Goal: Find specific page/section: Find specific page/section

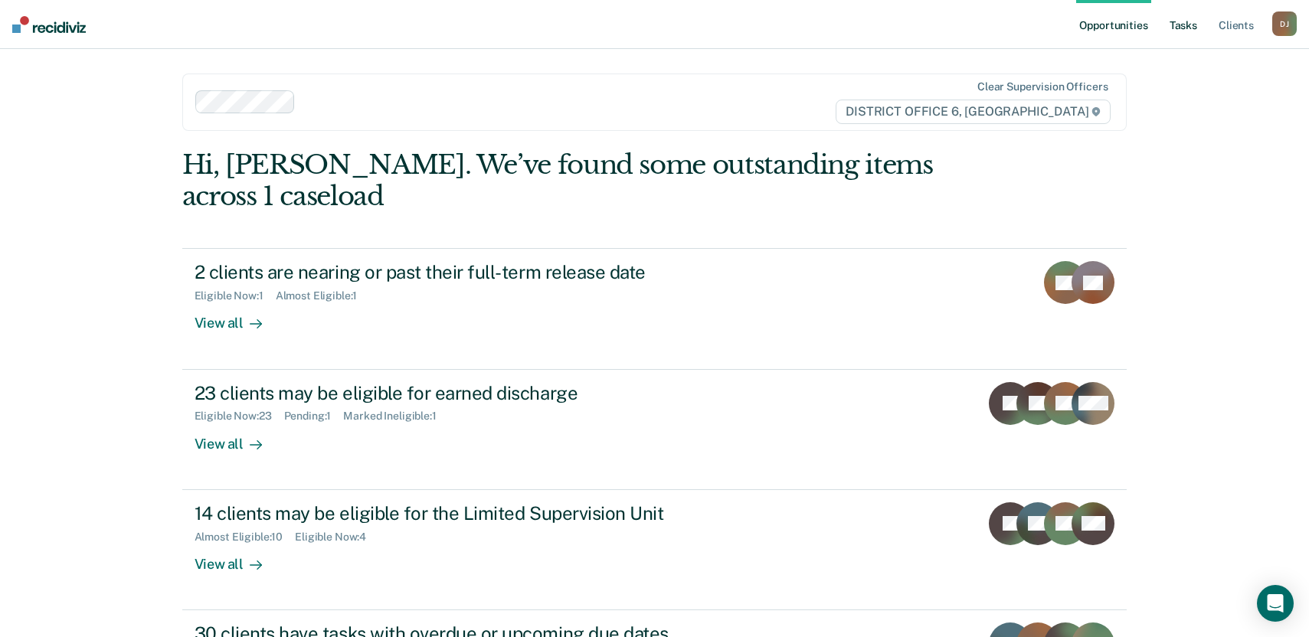
click at [1188, 21] on link "Tasks" at bounding box center [1183, 24] width 34 height 49
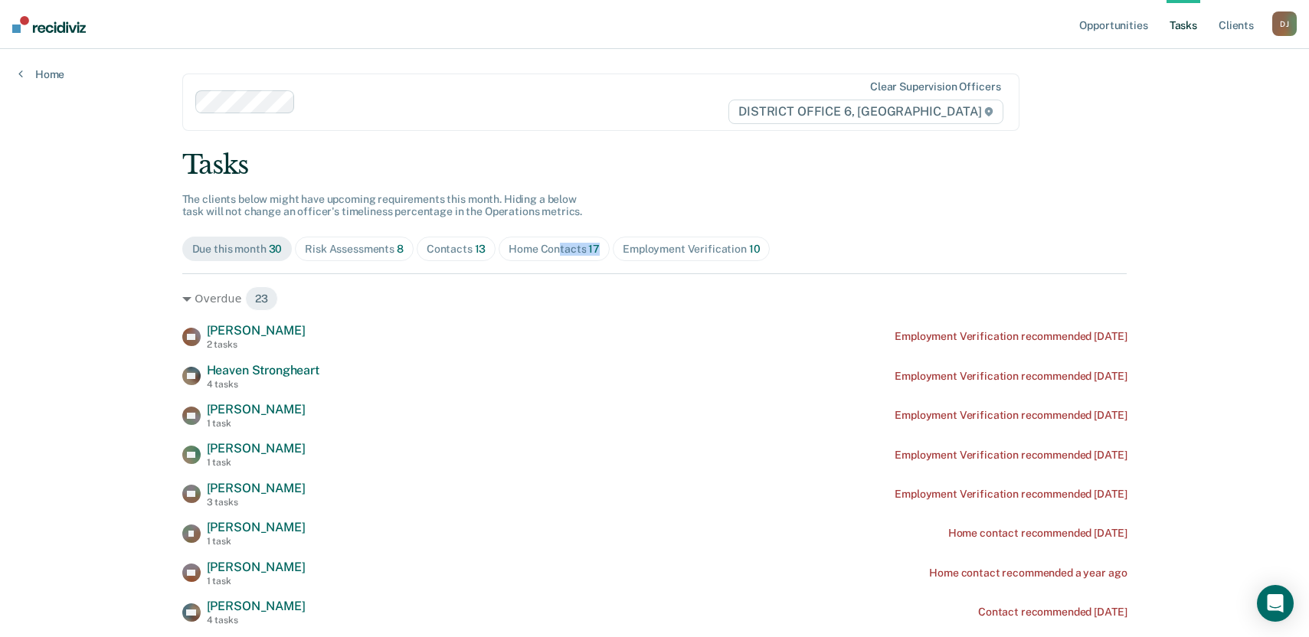
drag, startPoint x: 553, startPoint y: 246, endPoint x: 599, endPoint y: 241, distance: 46.2
click at [599, 241] on span "Home Contacts 17" at bounding box center [553, 249] width 111 height 25
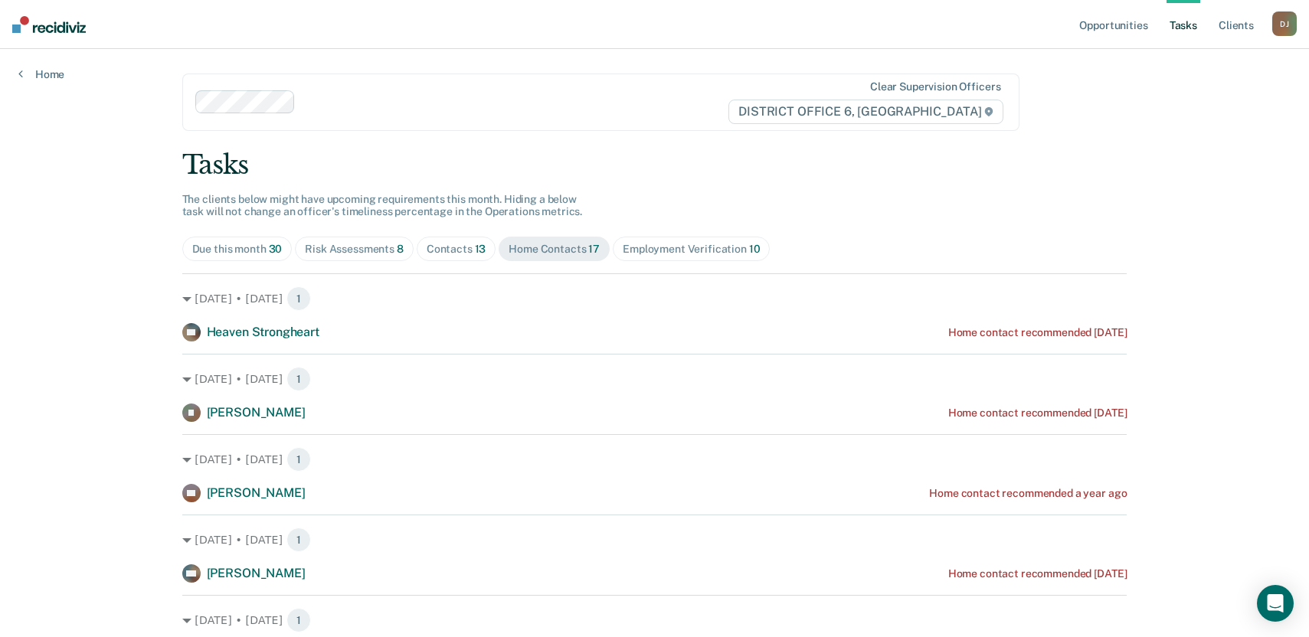
click at [377, 256] on span "Risk Assessments 8" at bounding box center [354, 249] width 119 height 25
click at [1178, 21] on link "Tasks" at bounding box center [1183, 24] width 34 height 49
click at [466, 240] on span "Contacts 13" at bounding box center [457, 249] width 80 height 25
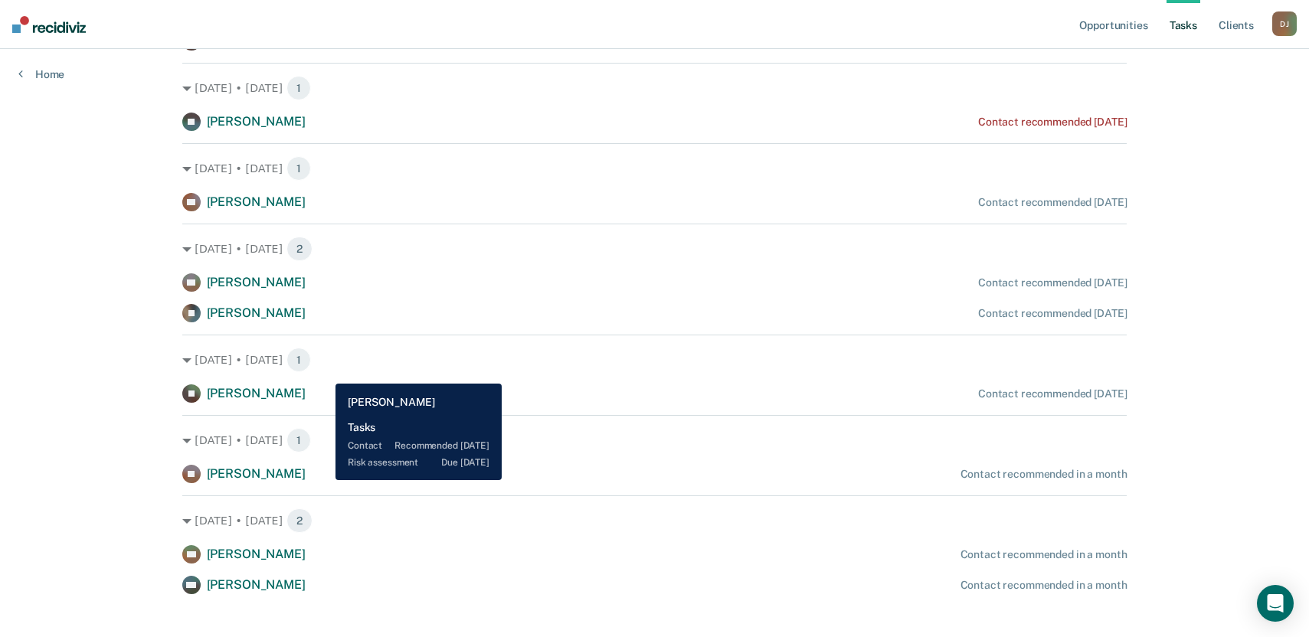
scroll to position [631, 0]
